Goal: Task Accomplishment & Management: Use online tool/utility

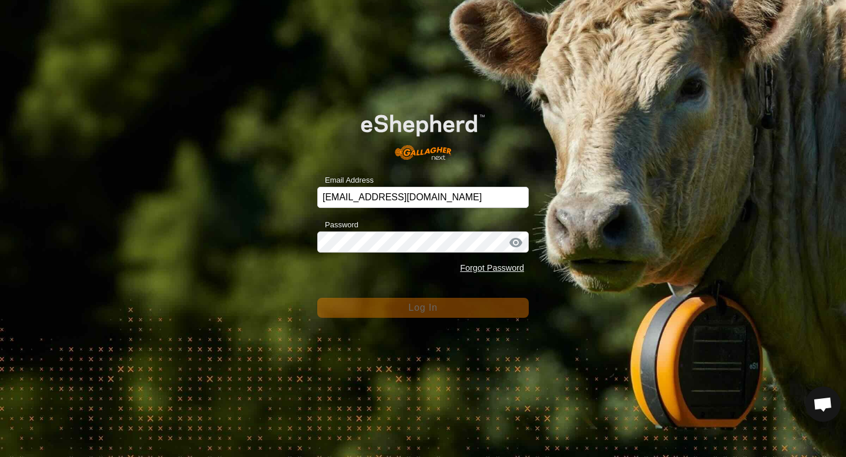
scroll to position [1111, 0]
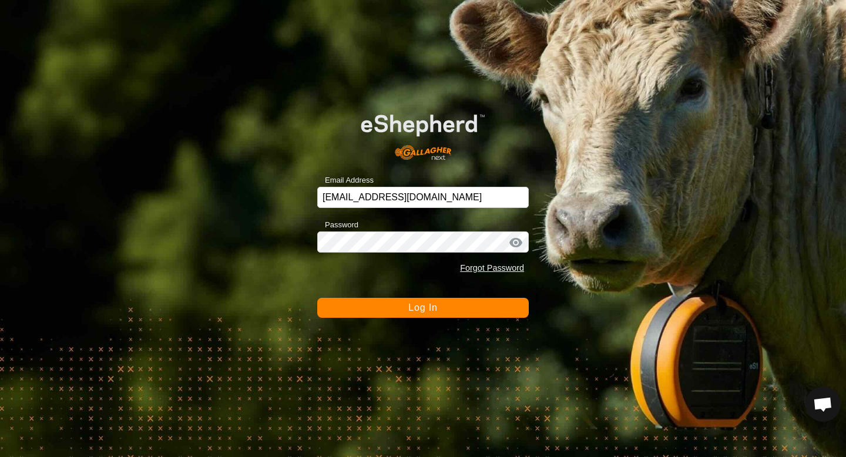
click at [380, 303] on button "Log In" at bounding box center [423, 308] width 212 height 20
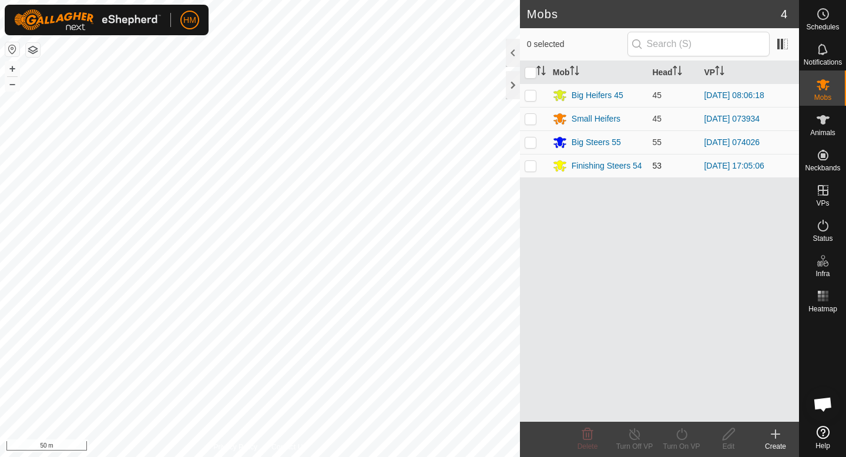
click at [534, 166] on p-checkbox at bounding box center [531, 165] width 12 height 9
checkbox input "true"
click at [684, 438] on icon at bounding box center [682, 434] width 15 height 14
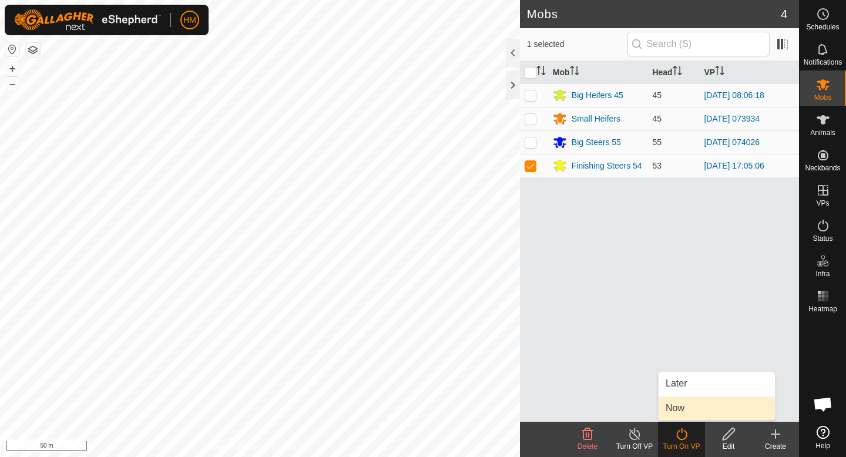
click at [686, 414] on link "Now" at bounding box center [717, 409] width 116 height 24
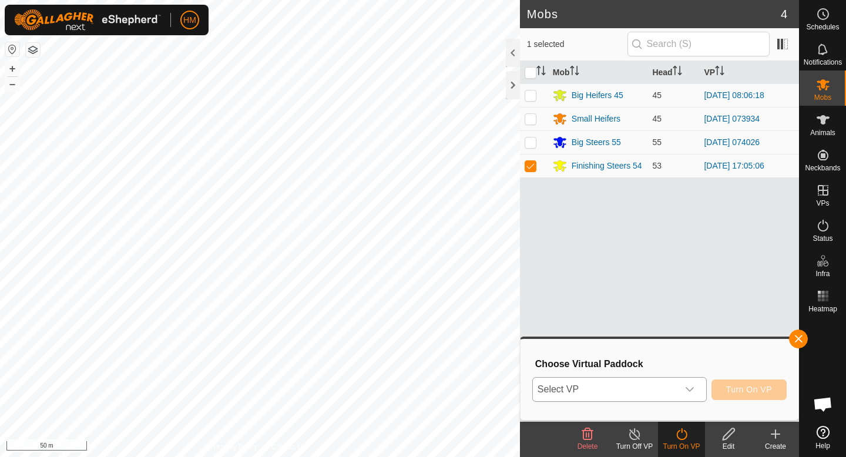
click at [694, 389] on icon "dropdown trigger" at bounding box center [689, 389] width 9 height 9
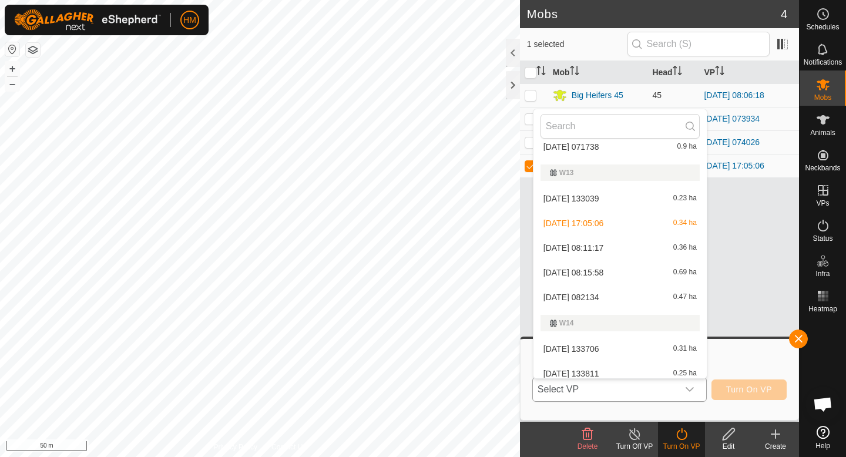
scroll to position [252, 0]
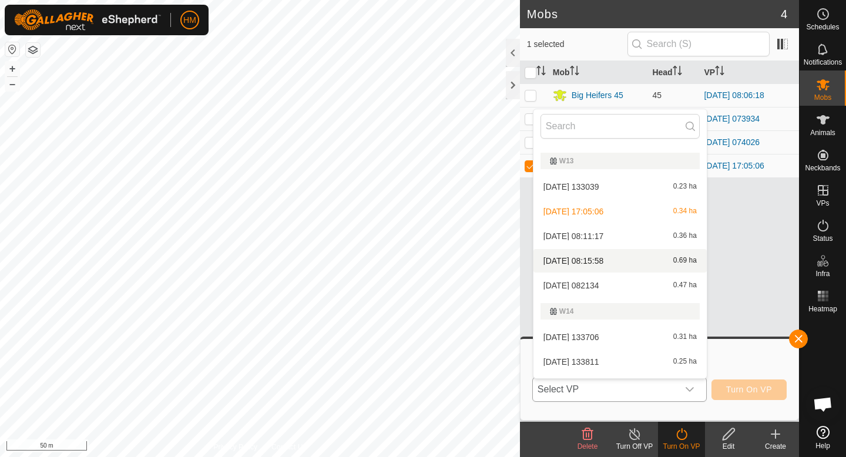
click at [626, 258] on li "[DATE] 08:15:58 0.69 ha" at bounding box center [620, 261] width 173 height 24
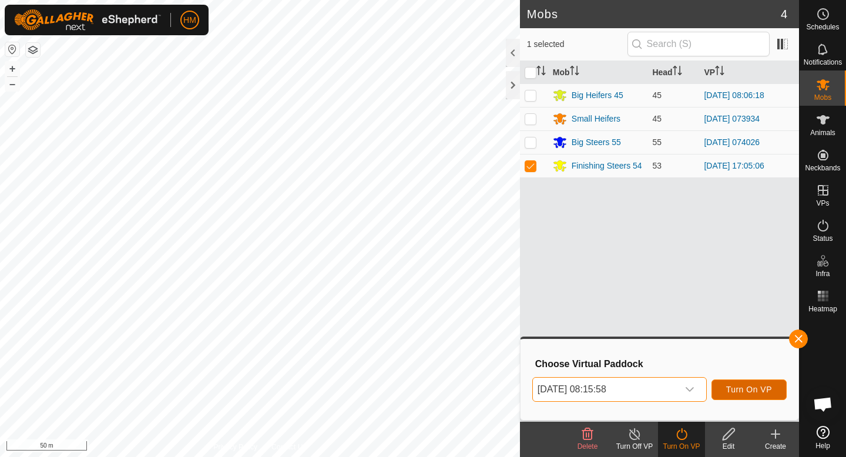
click at [743, 384] on button "Turn On VP" at bounding box center [749, 390] width 75 height 21
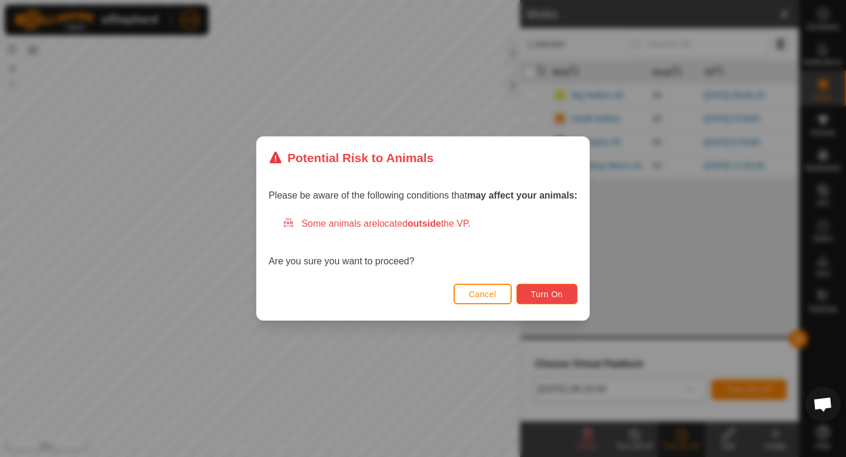
click at [563, 290] on span "Turn On" at bounding box center [547, 294] width 32 height 9
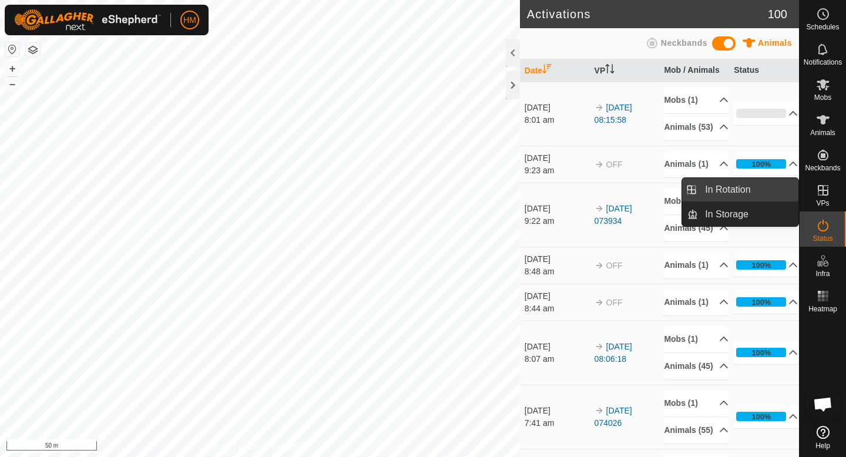
click at [782, 190] on link "In Rotation" at bounding box center [748, 190] width 101 height 24
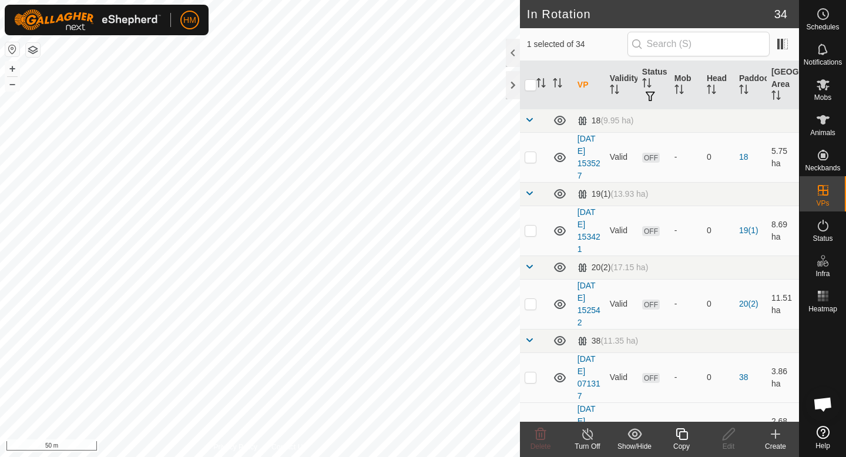
click at [774, 444] on div "Create" at bounding box center [775, 446] width 47 height 11
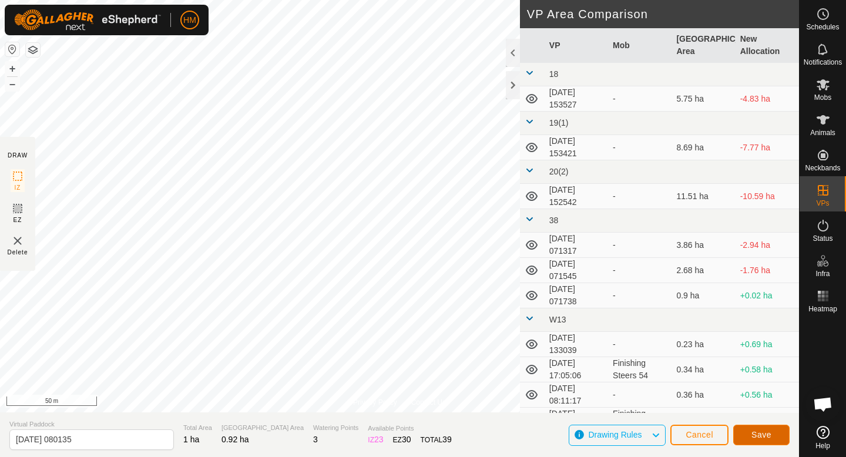
click at [759, 438] on span "Save" at bounding box center [762, 434] width 20 height 9
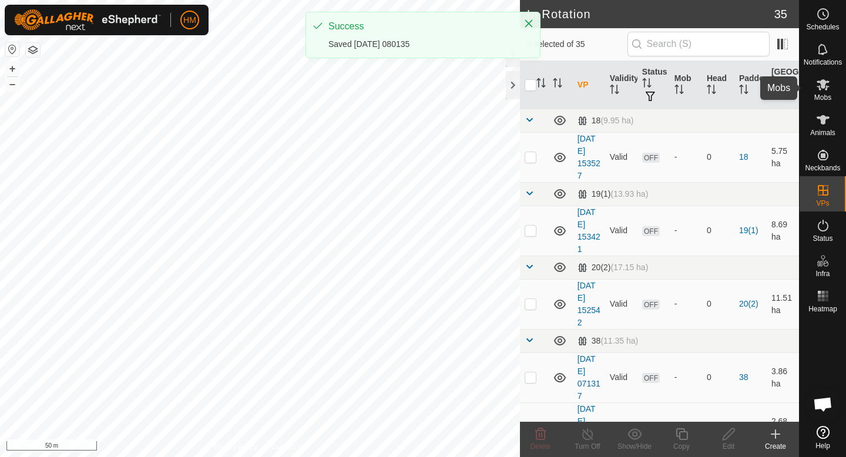
click at [834, 86] on div "Mobs" at bounding box center [823, 88] width 46 height 35
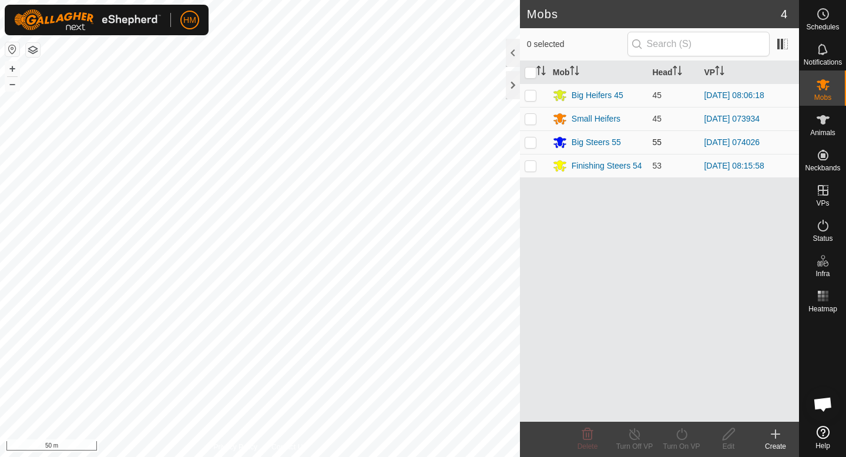
click at [529, 148] on td at bounding box center [534, 142] width 28 height 24
checkbox input "true"
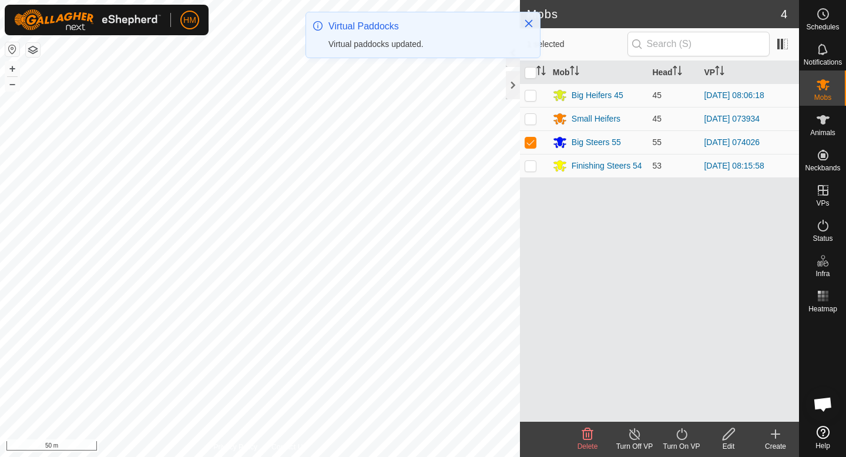
click at [686, 434] on icon at bounding box center [682, 434] width 11 height 12
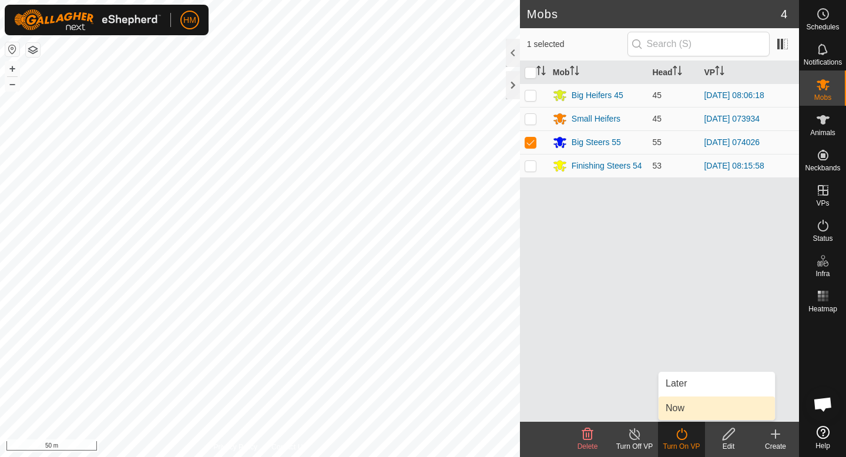
click at [691, 400] on link "Now" at bounding box center [717, 409] width 116 height 24
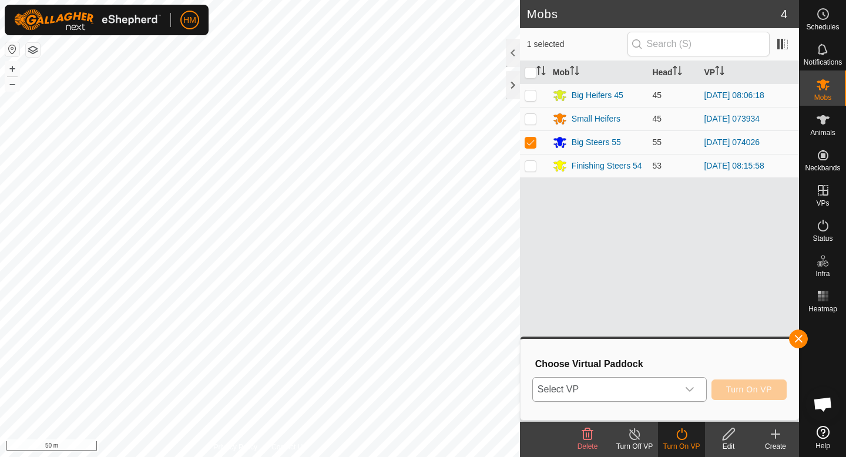
click at [680, 385] on div "dropdown trigger" at bounding box center [690, 390] width 24 height 24
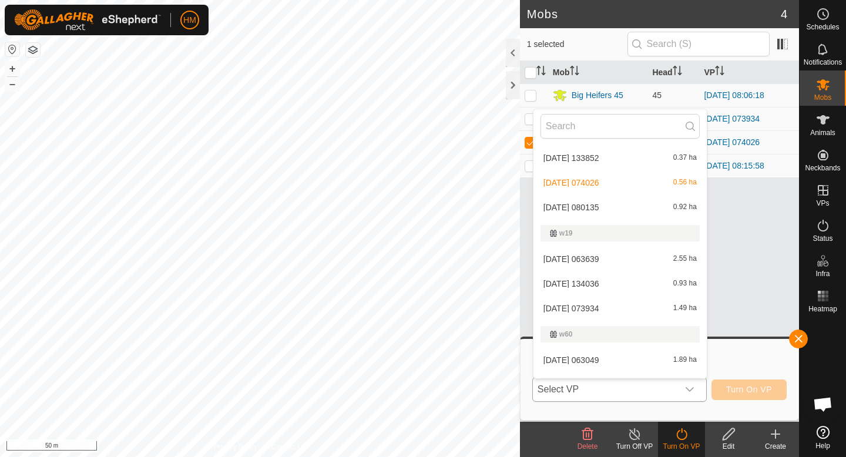
scroll to position [481, 0]
click at [620, 210] on li "[DATE] 080135 0.92 ha" at bounding box center [620, 207] width 173 height 24
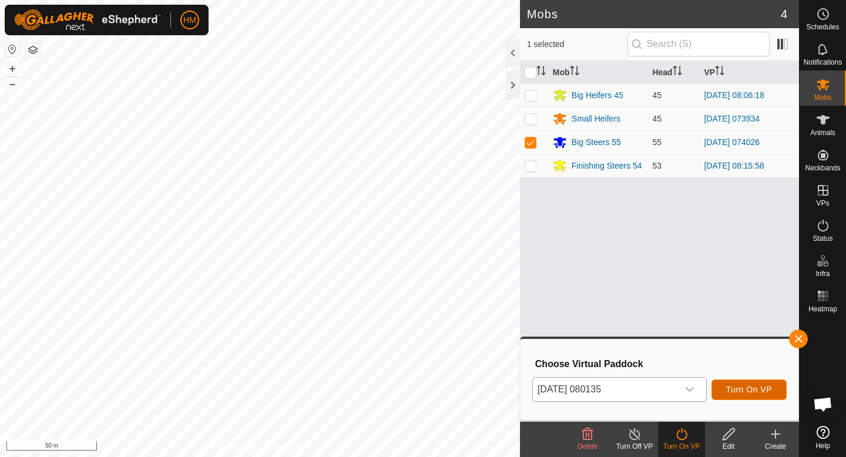
click at [743, 384] on button "Turn On VP" at bounding box center [749, 390] width 75 height 21
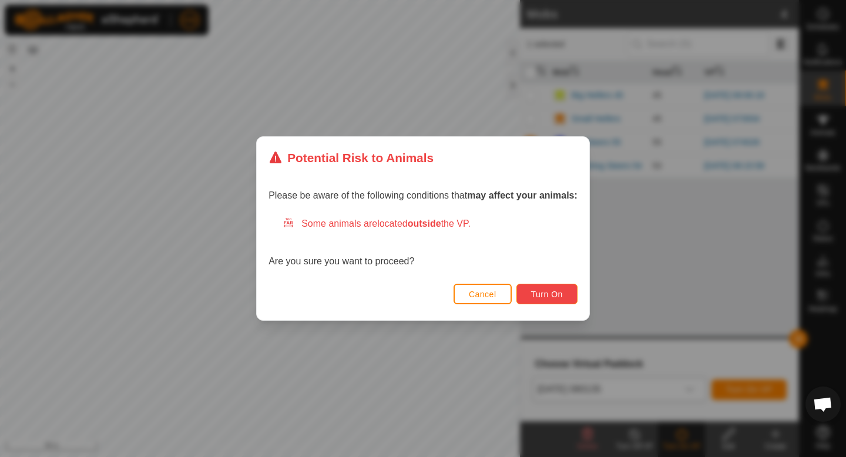
click at [550, 292] on span "Turn On" at bounding box center [547, 294] width 32 height 9
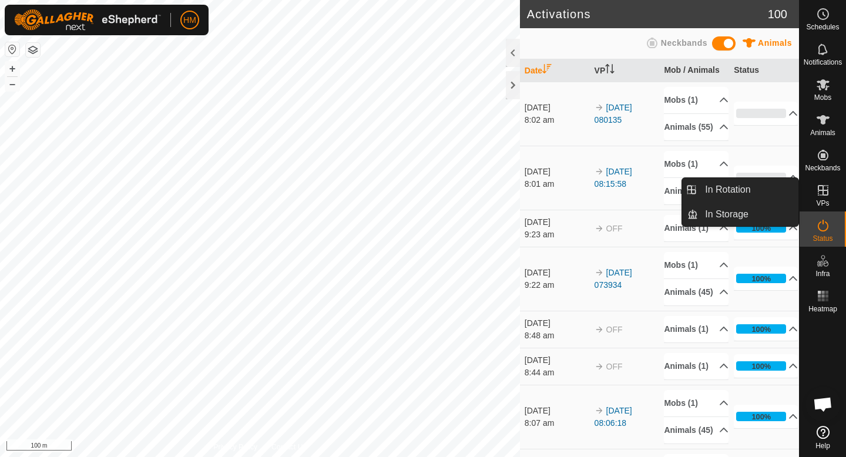
click at [826, 205] on span "VPs" at bounding box center [822, 203] width 13 height 7
click at [768, 189] on link "In Rotation" at bounding box center [748, 190] width 101 height 24
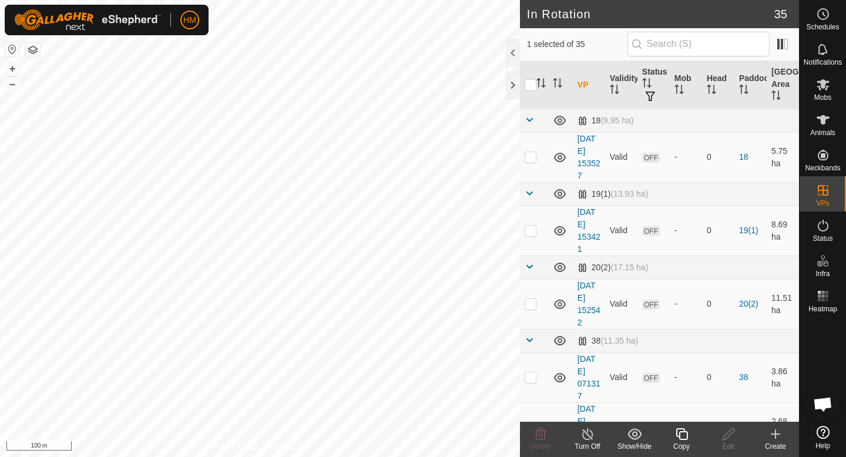
click at [778, 439] on icon at bounding box center [776, 434] width 14 height 14
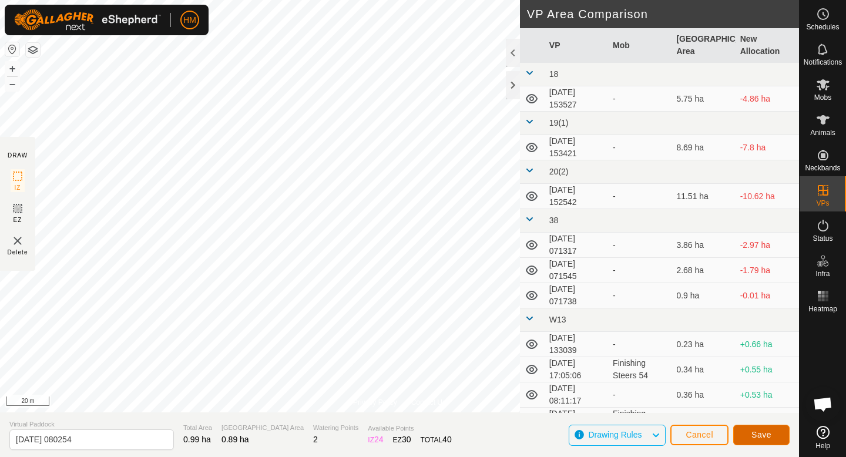
click at [759, 431] on span "Save" at bounding box center [762, 434] width 20 height 9
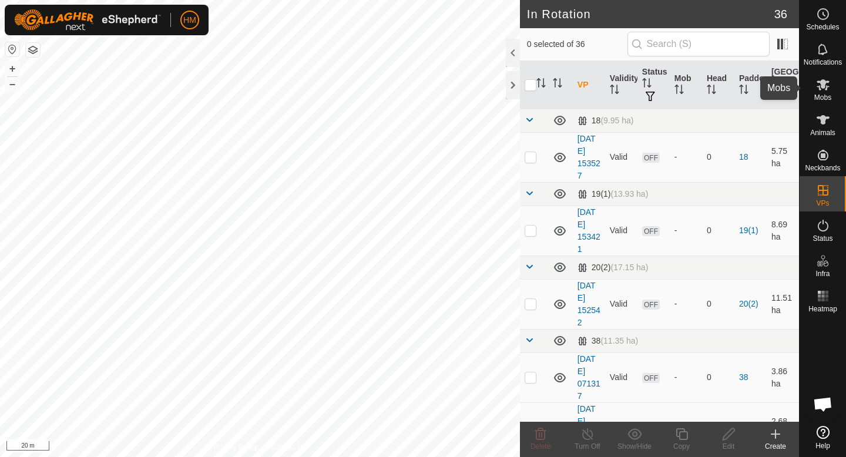
click at [820, 89] on icon at bounding box center [823, 84] width 13 height 11
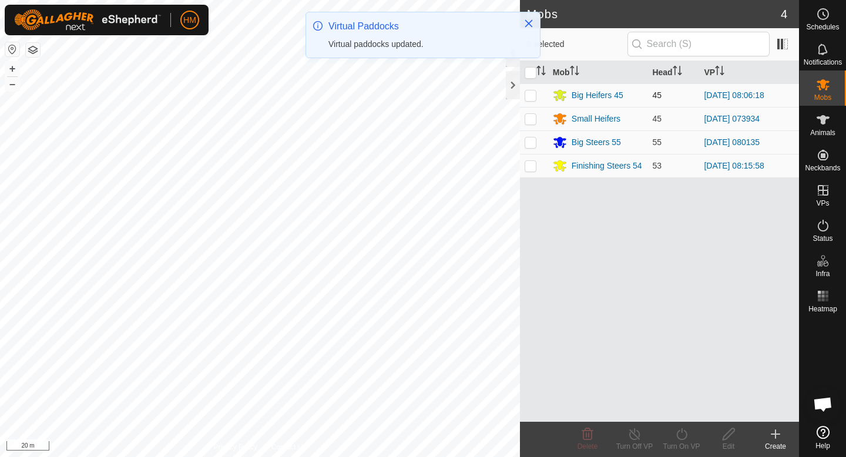
click at [531, 99] on p-checkbox at bounding box center [531, 95] width 12 height 9
checkbox input "true"
click at [684, 434] on icon at bounding box center [682, 434] width 15 height 14
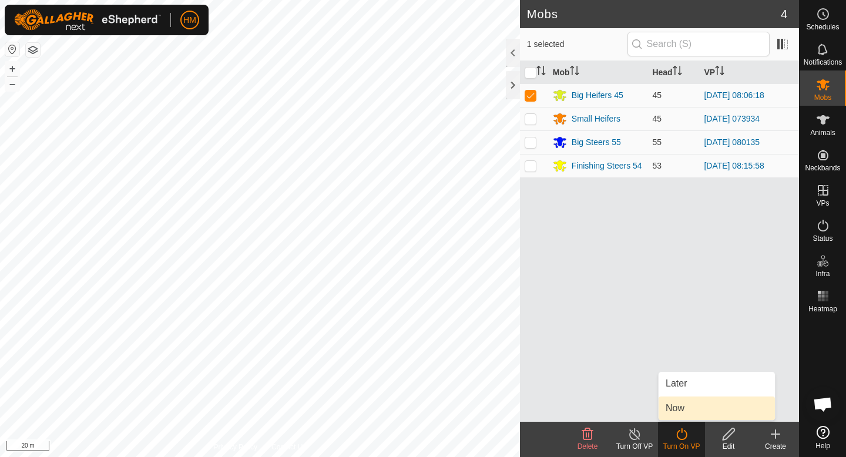
click at [682, 416] on link "Now" at bounding box center [717, 409] width 116 height 24
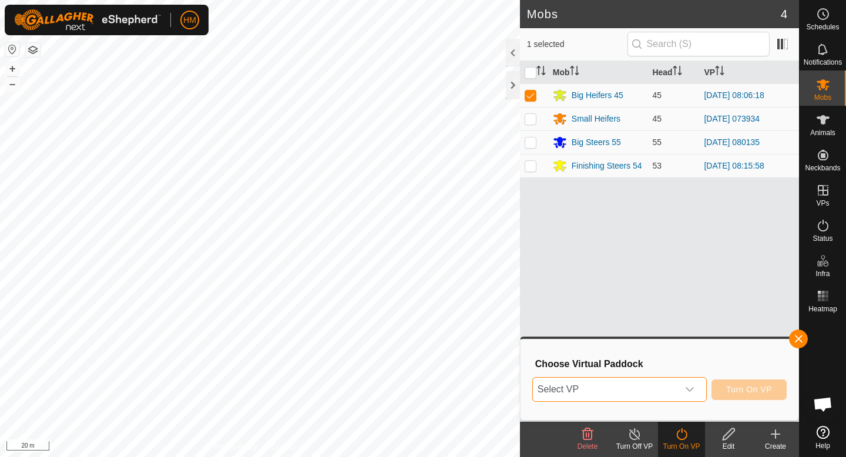
click at [676, 384] on span "Select VP" at bounding box center [605, 390] width 145 height 24
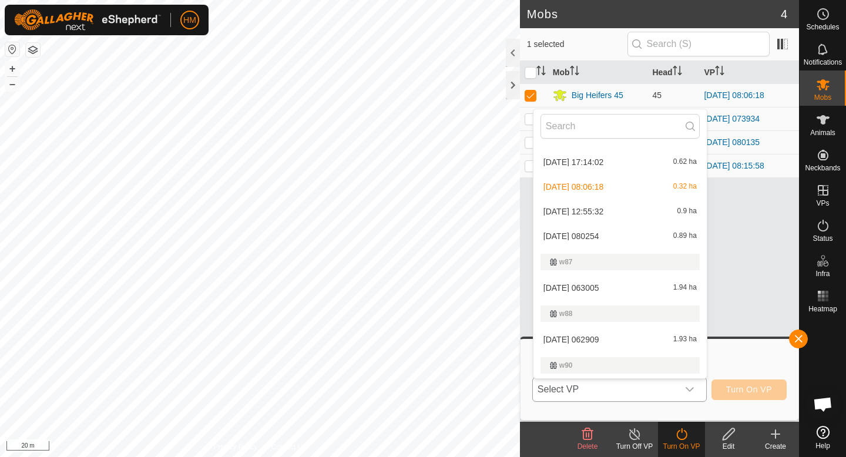
scroll to position [989, 0]
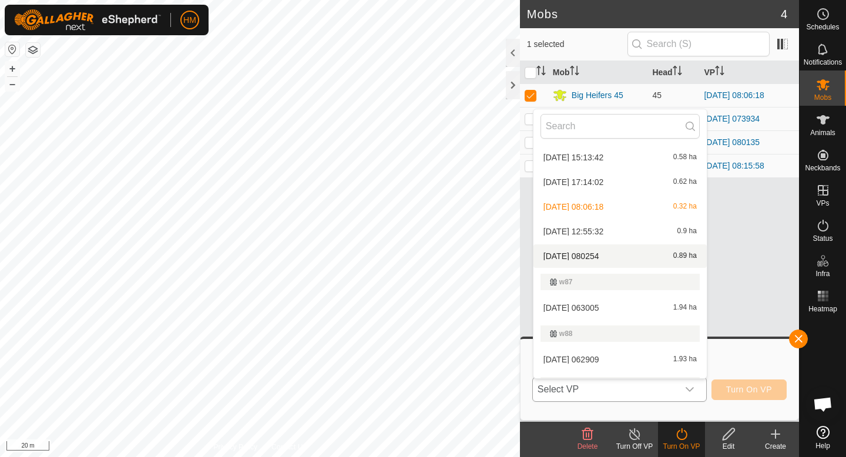
click at [619, 250] on li "[DATE] 080254 0.89 ha" at bounding box center [620, 257] width 173 height 24
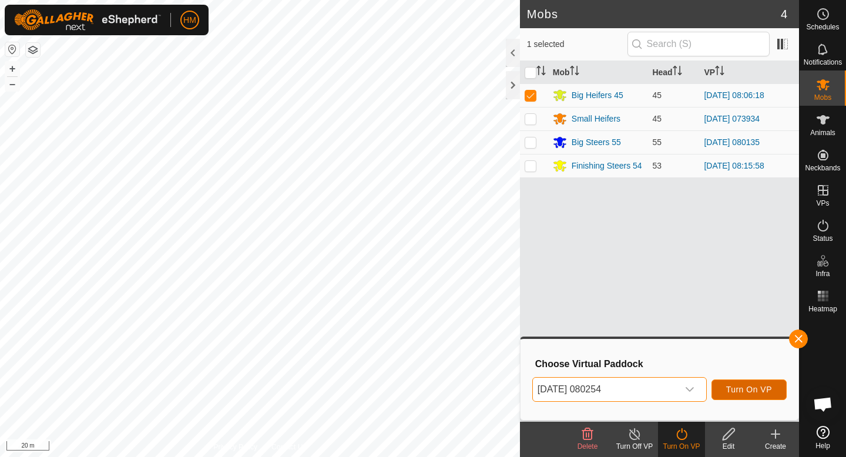
click at [753, 388] on span "Turn On VP" at bounding box center [749, 389] width 46 height 9
